Goal: Entertainment & Leisure: Consume media (video, audio)

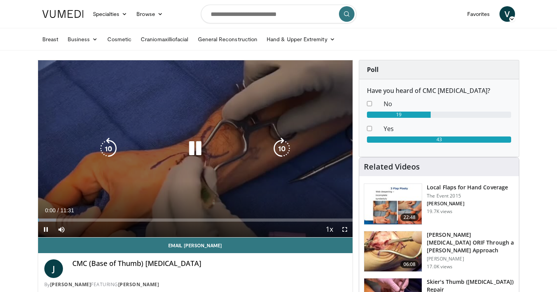
click at [197, 149] on icon "Video Player" at bounding box center [195, 149] width 22 height 22
click at [192, 156] on icon "Video Player" at bounding box center [195, 149] width 22 height 22
click at [227, 185] on div "10 seconds Tap to unmute" at bounding box center [195, 148] width 315 height 177
click at [290, 205] on div "10 seconds Tap to unmute" at bounding box center [195, 148] width 315 height 177
